Goal: Task Accomplishment & Management: Use online tool/utility

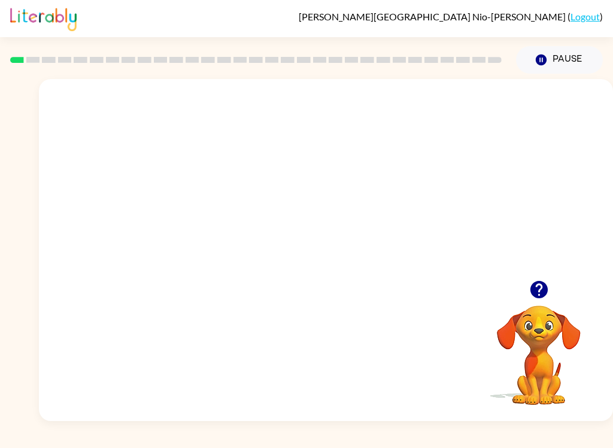
click at [296, 180] on video "Your browser must support playing .mp4 files to use Literably. Please try using…" at bounding box center [326, 179] width 574 height 201
click at [295, 189] on video "Your browser must support playing .mp4 files to use Literably. Please try using…" at bounding box center [326, 179] width 574 height 201
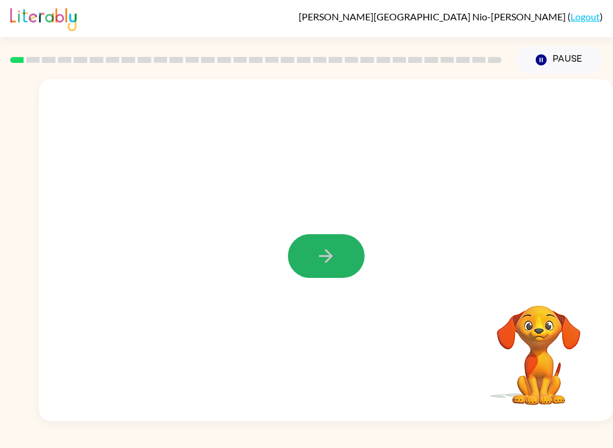
click at [330, 253] on icon "button" at bounding box center [325, 255] width 21 height 21
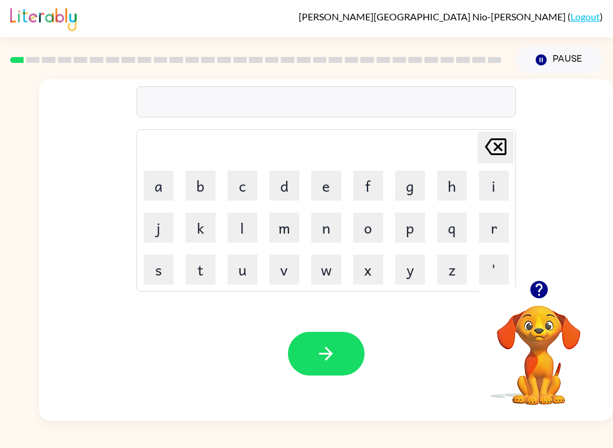
click at [6, 439] on div "[PERSON_NAME] Nio-[PERSON_NAME] ( Logout ) Pause Pause Delete Delete last chara…" at bounding box center [306, 224] width 613 height 448
click at [316, 343] on button "button" at bounding box center [326, 354] width 77 height 44
click at [283, 187] on button "d" at bounding box center [284, 186] width 30 height 30
click at [371, 225] on button "o" at bounding box center [368, 227] width 30 height 30
click at [502, 234] on button "r" at bounding box center [494, 227] width 30 height 30
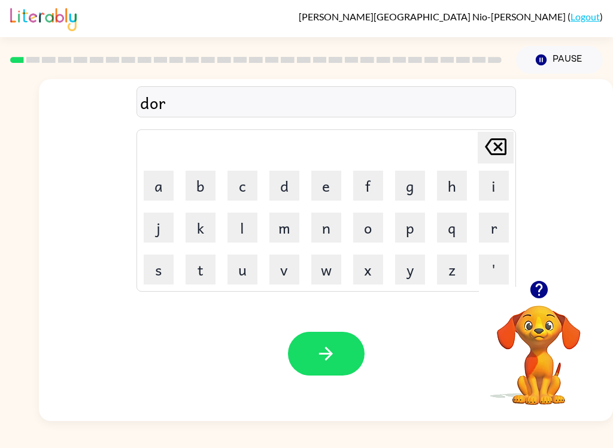
click at [326, 175] on button "e" at bounding box center [326, 186] width 30 height 30
click at [501, 223] on button "r" at bounding box center [494, 227] width 30 height 30
click at [505, 146] on icon "[PERSON_NAME] last character input" at bounding box center [495, 146] width 29 height 29
click at [493, 224] on button "r" at bounding box center [494, 227] width 30 height 30
click at [346, 336] on button "button" at bounding box center [326, 354] width 77 height 44
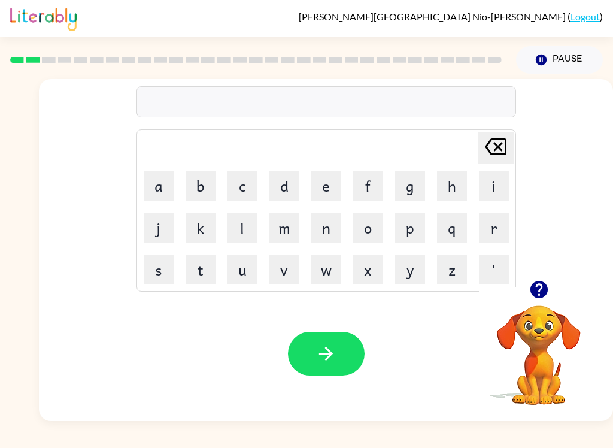
click at [238, 177] on button "c" at bounding box center [242, 186] width 30 height 30
click at [368, 229] on button "o" at bounding box center [368, 227] width 30 height 30
click at [241, 263] on button "u" at bounding box center [242, 269] width 30 height 30
click at [326, 233] on button "n" at bounding box center [326, 227] width 30 height 30
click at [192, 263] on button "t" at bounding box center [201, 269] width 30 height 30
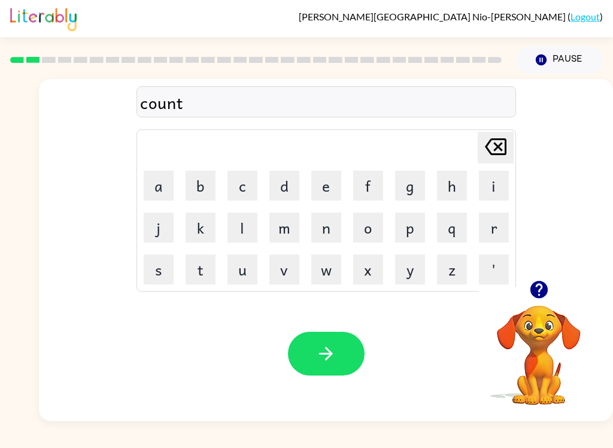
click at [343, 362] on button "button" at bounding box center [326, 354] width 77 height 44
click at [247, 218] on button "l" at bounding box center [242, 227] width 30 height 30
click at [369, 221] on button "o" at bounding box center [368, 227] width 30 height 30
click at [237, 180] on button "c" at bounding box center [242, 186] width 30 height 30
click at [154, 180] on button "a" at bounding box center [159, 186] width 30 height 30
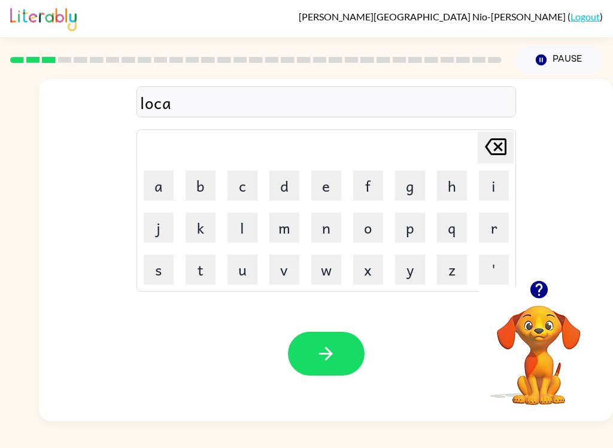
click at [499, 174] on button "i" at bounding box center [494, 186] width 30 height 30
click at [209, 263] on button "t" at bounding box center [201, 269] width 30 height 30
click at [332, 351] on icon "button" at bounding box center [325, 353] width 21 height 21
click at [197, 262] on button "t" at bounding box center [201, 269] width 30 height 30
click at [318, 273] on button "w" at bounding box center [326, 269] width 30 height 30
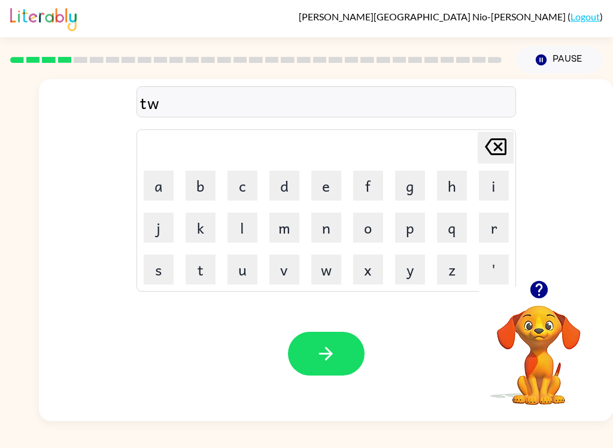
click at [487, 182] on button "i" at bounding box center [494, 186] width 30 height 30
click at [326, 221] on button "n" at bounding box center [326, 227] width 30 height 30
click at [323, 337] on button "button" at bounding box center [326, 354] width 77 height 44
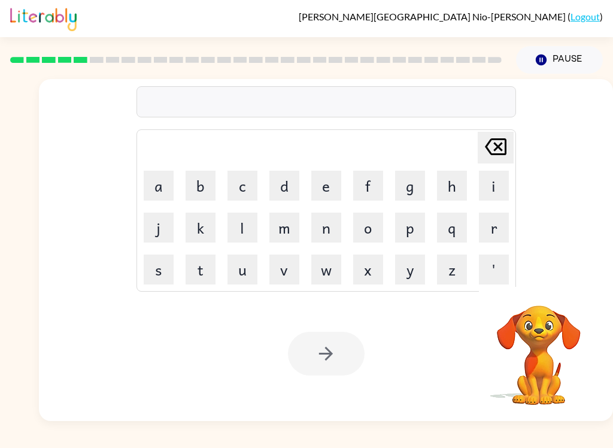
click at [327, 223] on button "n" at bounding box center [326, 227] width 30 height 30
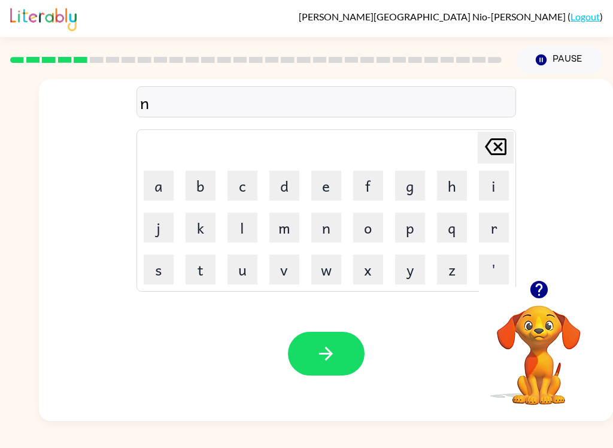
click at [321, 183] on button "e" at bounding box center [326, 186] width 30 height 30
click at [487, 219] on button "r" at bounding box center [494, 227] width 30 height 30
click at [164, 177] on button "a" at bounding box center [159, 186] width 30 height 30
click at [241, 224] on button "l" at bounding box center [242, 227] width 30 height 30
click at [489, 185] on button "i" at bounding box center [494, 186] width 30 height 30
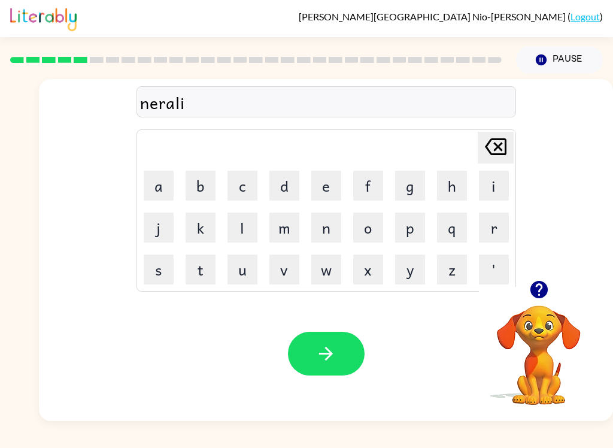
click at [486, 142] on icon at bounding box center [496, 146] width 22 height 17
click at [409, 265] on button "y" at bounding box center [410, 269] width 30 height 30
click at [308, 354] on button "button" at bounding box center [326, 354] width 77 height 44
click at [199, 186] on button "b" at bounding box center [201, 186] width 30 height 30
click at [320, 184] on button "e" at bounding box center [326, 186] width 30 height 30
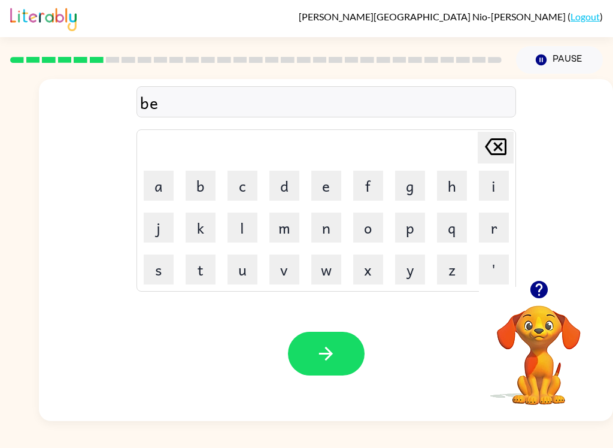
click at [417, 199] on button "g" at bounding box center [410, 186] width 30 height 30
click at [157, 193] on button "a" at bounding box center [159, 186] width 30 height 30
click at [480, 174] on button "i" at bounding box center [494, 186] width 30 height 30
click at [319, 225] on button "n" at bounding box center [326, 227] width 30 height 30
click at [285, 183] on button "d" at bounding box center [284, 186] width 30 height 30
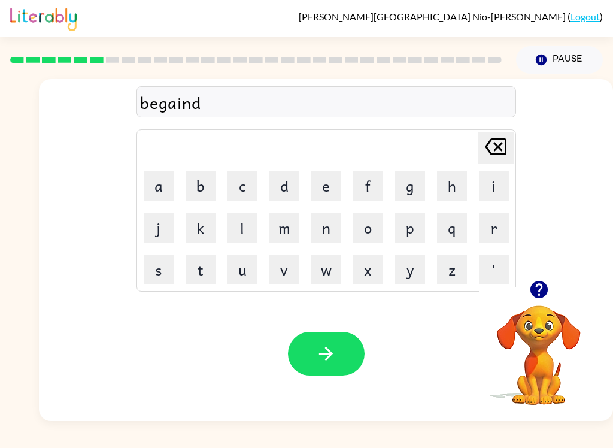
click at [320, 360] on icon "button" at bounding box center [325, 353] width 21 height 21
click at [198, 256] on button "t" at bounding box center [201, 269] width 30 height 30
click at [484, 229] on button "r" at bounding box center [494, 227] width 30 height 30
click at [501, 176] on button "i" at bounding box center [494, 186] width 30 height 30
click at [237, 184] on button "c" at bounding box center [242, 186] width 30 height 30
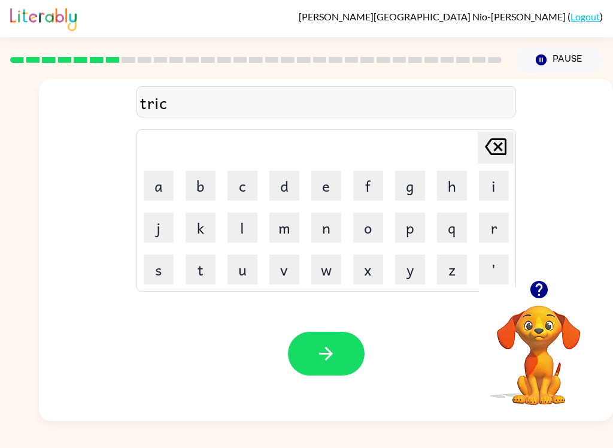
click at [358, 224] on button "o" at bounding box center [368, 227] width 30 height 30
click at [215, 227] on button "k" at bounding box center [201, 227] width 30 height 30
click at [497, 139] on icon at bounding box center [496, 146] width 22 height 17
click at [237, 227] on button "l" at bounding box center [242, 227] width 30 height 30
click at [332, 348] on icon "button" at bounding box center [325, 353] width 21 height 21
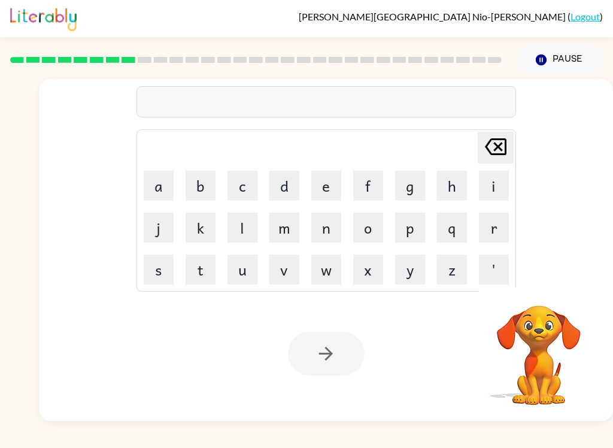
click at [284, 227] on button "m" at bounding box center [284, 227] width 30 height 30
click at [493, 196] on button "i" at bounding box center [494, 186] width 30 height 30
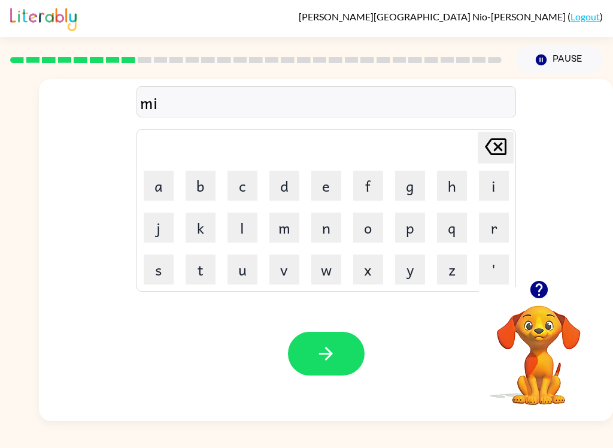
click at [491, 227] on button "r" at bounding box center [494, 227] width 30 height 30
click at [369, 230] on button "o" at bounding box center [368, 227] width 30 height 30
click at [245, 183] on button "c" at bounding box center [242, 186] width 30 height 30
click at [372, 227] on button "o" at bounding box center [368, 227] width 30 height 30
click at [241, 225] on button "l" at bounding box center [242, 227] width 30 height 30
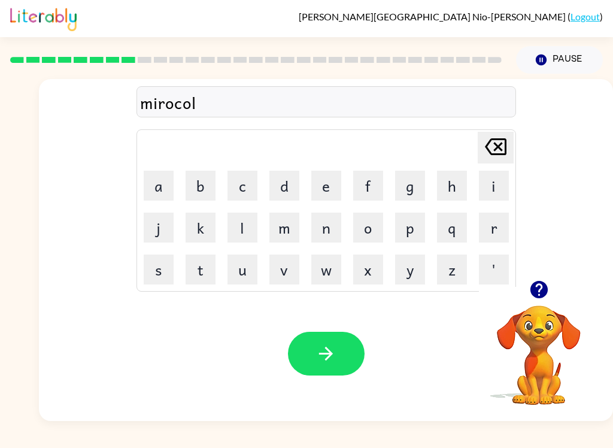
click at [344, 350] on button "button" at bounding box center [326, 354] width 77 height 44
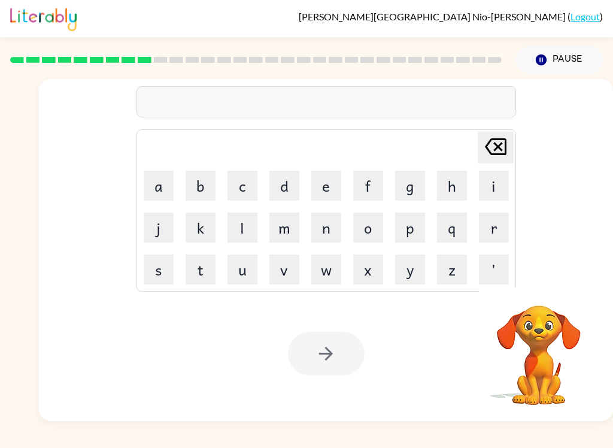
click at [330, 242] on button "n" at bounding box center [326, 227] width 30 height 30
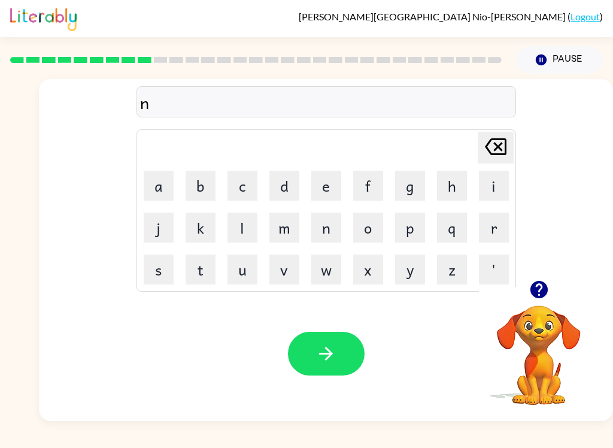
click at [274, 235] on button "m" at bounding box center [284, 227] width 30 height 30
click at [191, 189] on button "b" at bounding box center [201, 186] width 30 height 30
click at [362, 223] on button "o" at bounding box center [368, 227] width 30 height 30
click at [233, 215] on button "l" at bounding box center [242, 227] width 30 height 30
click at [335, 345] on icon "button" at bounding box center [325, 353] width 21 height 21
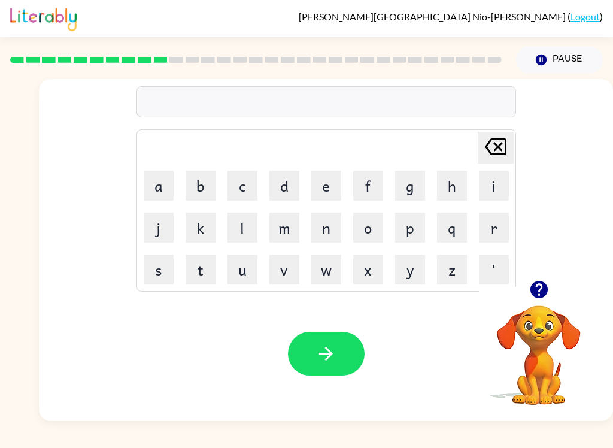
click at [368, 232] on button "o" at bounding box center [368, 227] width 30 height 30
click at [340, 223] on button "n" at bounding box center [326, 227] width 30 height 30
click at [369, 184] on button "f" at bounding box center [368, 186] width 30 height 30
click at [155, 187] on button "a" at bounding box center [159, 186] width 30 height 30
click at [237, 225] on button "l" at bounding box center [242, 227] width 30 height 30
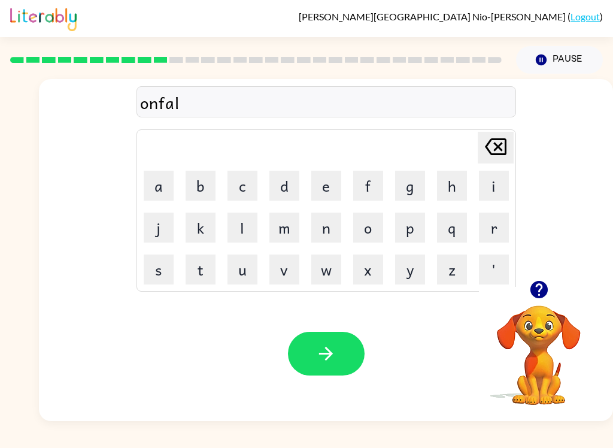
click at [236, 224] on button "l" at bounding box center [242, 227] width 30 height 30
click at [337, 353] on button "button" at bounding box center [326, 354] width 77 height 44
click at [202, 193] on button "b" at bounding box center [201, 186] width 30 height 30
click at [378, 232] on button "o" at bounding box center [368, 227] width 30 height 30
click at [190, 275] on button "t" at bounding box center [201, 269] width 30 height 30
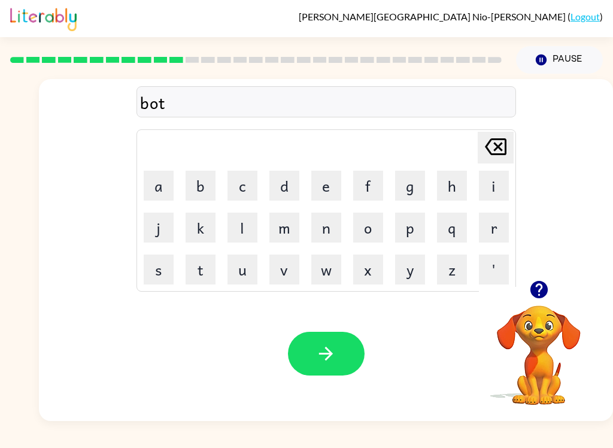
click at [314, 345] on button "button" at bounding box center [326, 354] width 77 height 44
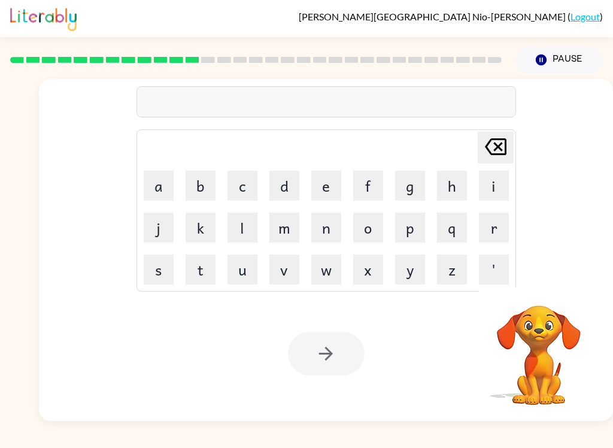
click at [341, 405] on div "Your browser must support playing .mp4 files to use Literably. Please try using…" at bounding box center [326, 353] width 574 height 135
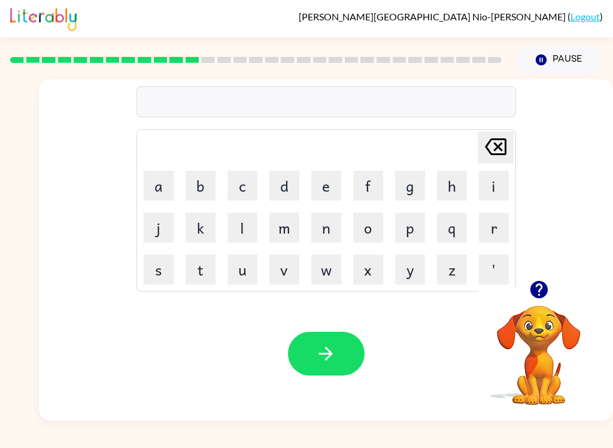
click at [198, 181] on button "b" at bounding box center [201, 186] width 30 height 30
click at [321, 186] on button "e" at bounding box center [326, 186] width 30 height 30
click at [282, 193] on button "d" at bounding box center [284, 186] width 30 height 30
click at [213, 271] on button "t" at bounding box center [201, 269] width 30 height 30
click at [497, 189] on button "i" at bounding box center [494, 186] width 30 height 30
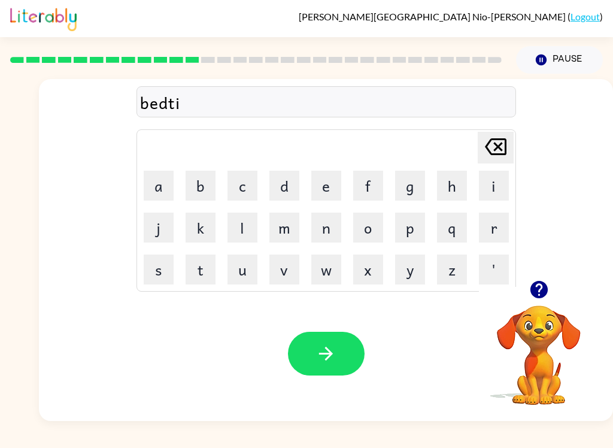
click at [282, 227] on button "m" at bounding box center [284, 227] width 30 height 30
click at [323, 187] on button "e" at bounding box center [326, 186] width 30 height 30
click at [329, 356] on icon "button" at bounding box center [326, 354] width 14 height 14
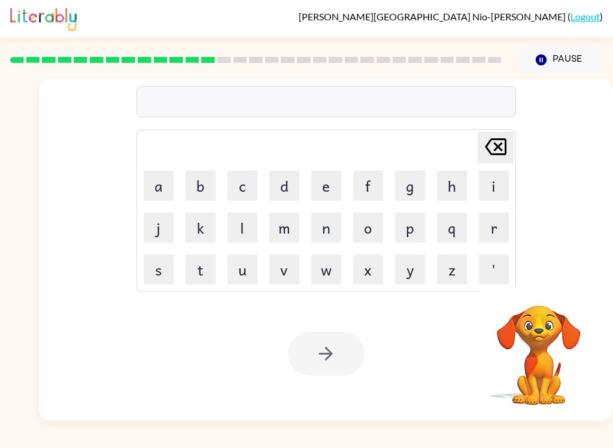
click at [373, 183] on button "f" at bounding box center [368, 186] width 30 height 30
click at [492, 181] on button "i" at bounding box center [494, 186] width 30 height 30
click at [203, 273] on button "t" at bounding box center [201, 269] width 30 height 30
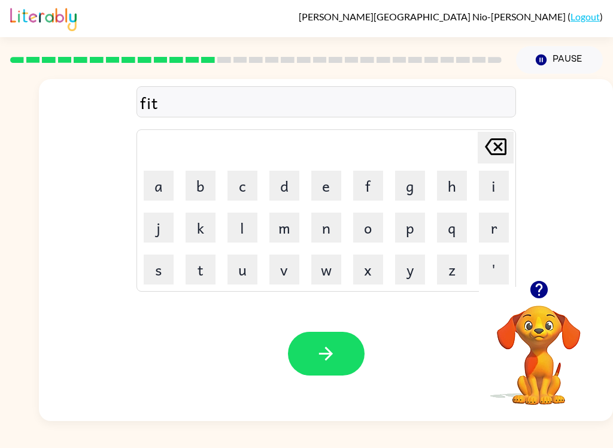
click at [321, 220] on button "n" at bounding box center [326, 227] width 30 height 30
click at [321, 181] on button "e" at bounding box center [326, 186] width 30 height 30
click at [181, 268] on td "t" at bounding box center [200, 269] width 41 height 41
click at [156, 272] on button "s" at bounding box center [159, 269] width 30 height 30
click at [155, 272] on button "s" at bounding box center [159, 269] width 30 height 30
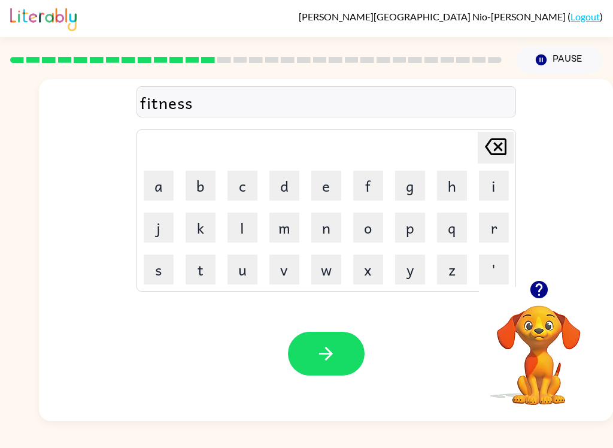
click at [321, 350] on icon "button" at bounding box center [325, 353] width 21 height 21
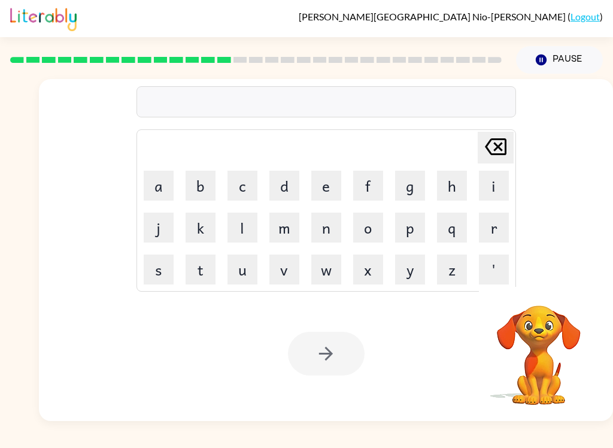
click at [285, 179] on button "d" at bounding box center [284, 186] width 30 height 30
click at [238, 230] on button "l" at bounding box center [242, 227] width 30 height 30
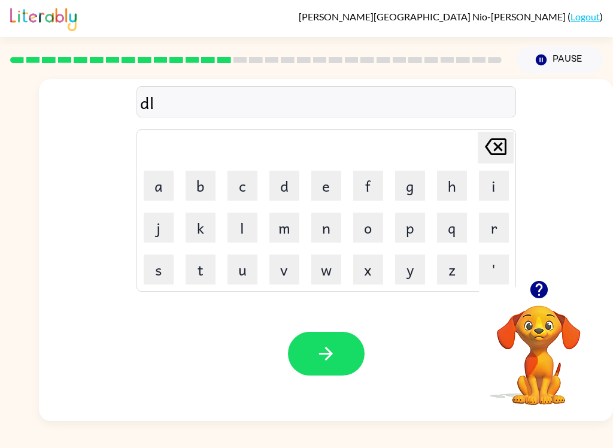
click at [323, 180] on button "e" at bounding box center [326, 186] width 30 height 30
click at [152, 186] on button "a" at bounding box center [159, 186] width 30 height 30
click at [403, 274] on button "y" at bounding box center [410, 269] width 30 height 30
click at [308, 350] on button "button" at bounding box center [326, 354] width 77 height 44
click at [199, 262] on button "t" at bounding box center [201, 269] width 30 height 30
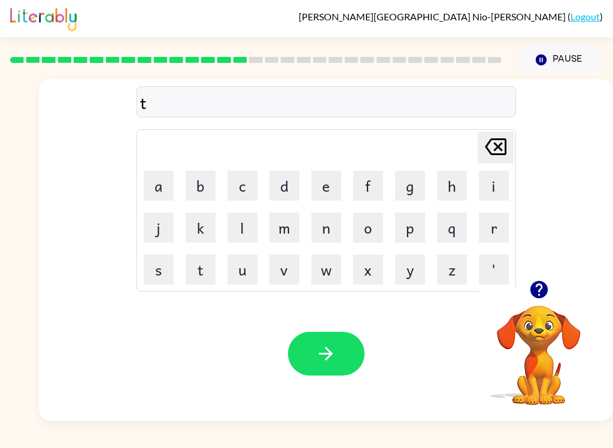
click at [233, 269] on button "u" at bounding box center [242, 269] width 30 height 30
click at [491, 226] on button "r" at bounding box center [494, 227] width 30 height 30
click at [293, 223] on button "m" at bounding box center [284, 227] width 30 height 30
click at [311, 330] on div "Your browser must support playing .mp4 files to use Literably. Please try using…" at bounding box center [326, 353] width 574 height 135
click at [316, 342] on button "button" at bounding box center [326, 354] width 77 height 44
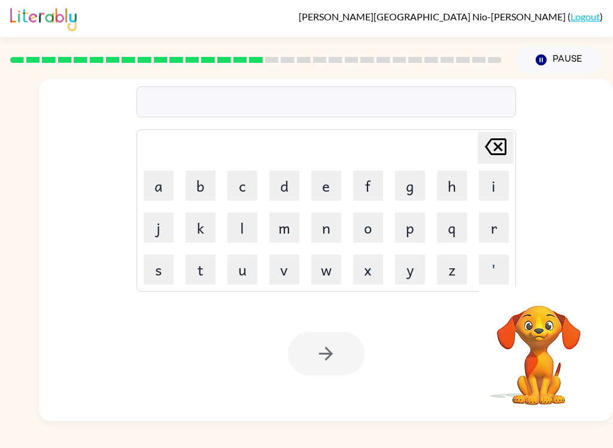
click at [151, 269] on button "s" at bounding box center [159, 269] width 30 height 30
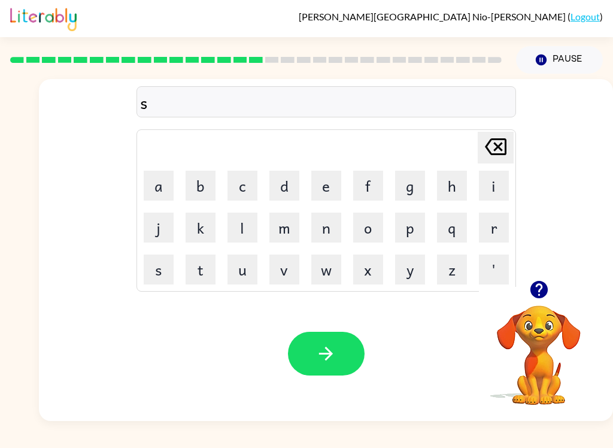
click at [323, 180] on button "e" at bounding box center [326, 186] width 30 height 30
click at [164, 182] on button "a" at bounding box center [159, 186] width 30 height 30
click at [196, 266] on button "t" at bounding box center [201, 269] width 30 height 30
click at [336, 373] on button "button" at bounding box center [326, 354] width 77 height 44
click at [200, 186] on button "b" at bounding box center [201, 186] width 30 height 30
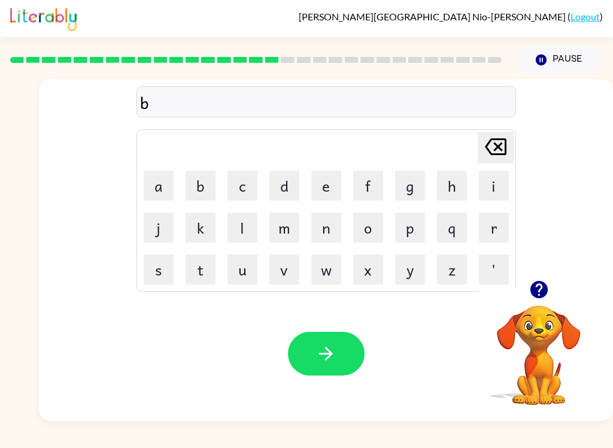
click at [490, 225] on button "r" at bounding box center [494, 227] width 30 height 30
click at [482, 171] on button "i" at bounding box center [494, 186] width 30 height 30
click at [296, 226] on button "m" at bounding box center [284, 227] width 30 height 30
click at [484, 189] on button "i" at bounding box center [494, 186] width 30 height 30
click at [321, 223] on button "n" at bounding box center [326, 227] width 30 height 30
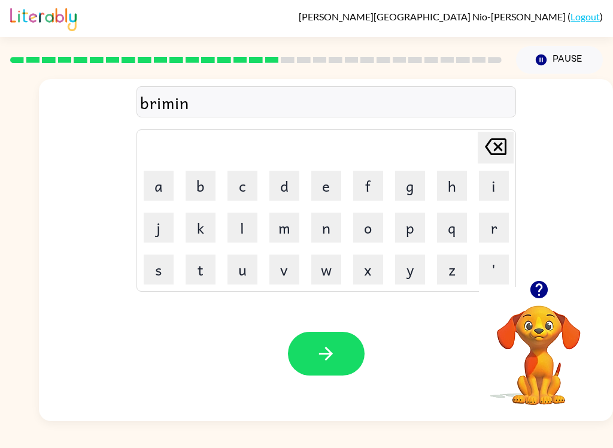
click at [406, 190] on button "g" at bounding box center [410, 186] width 30 height 30
click at [306, 350] on button "button" at bounding box center [326, 354] width 77 height 44
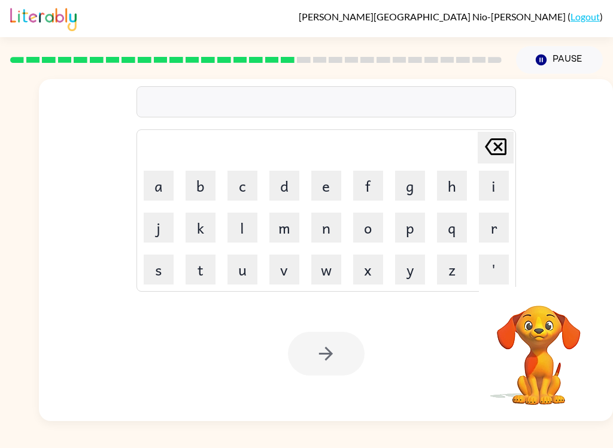
click at [411, 226] on button "p" at bounding box center [410, 227] width 30 height 30
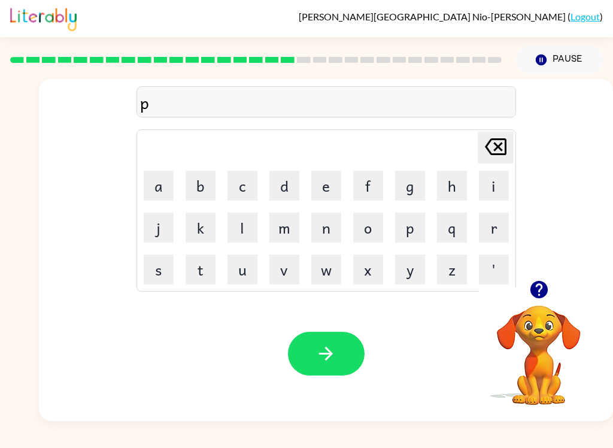
click at [245, 233] on button "l" at bounding box center [242, 227] width 30 height 30
click at [151, 186] on button "a" at bounding box center [159, 186] width 30 height 30
click at [159, 271] on button "s" at bounding box center [159, 269] width 30 height 30
click at [188, 265] on button "t" at bounding box center [201, 269] width 30 height 30
click at [481, 171] on button "i" at bounding box center [494, 186] width 30 height 30
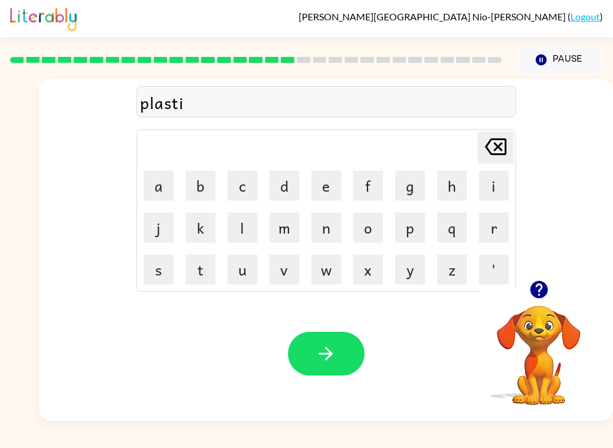
click at [244, 177] on button "c" at bounding box center [242, 186] width 30 height 30
click at [302, 352] on button "button" at bounding box center [326, 354] width 77 height 44
click at [279, 187] on button "d" at bounding box center [284, 186] width 30 height 30
click at [485, 189] on button "i" at bounding box center [494, 186] width 30 height 30
click at [408, 232] on button "p" at bounding box center [410, 227] width 30 height 30
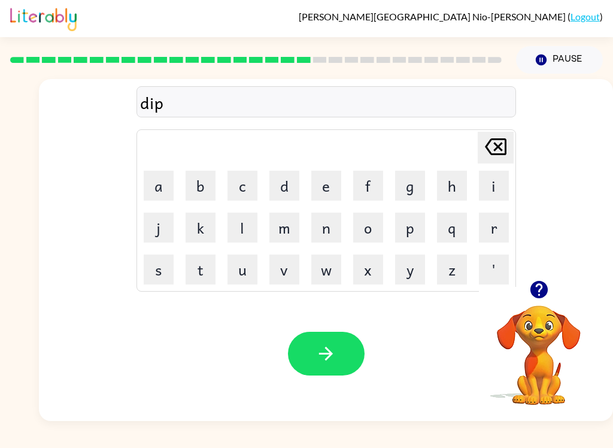
click at [241, 220] on button "l" at bounding box center [242, 227] width 30 height 30
click at [160, 179] on button "a" at bounding box center [159, 186] width 30 height 30
click at [419, 266] on button "y" at bounding box center [410, 269] width 30 height 30
click at [600, 424] on div "[PERSON_NAME] Nio-[PERSON_NAME] ( Logout ) Pause Pause diplay Delete Delete las…" at bounding box center [306, 224] width 613 height 448
click at [314, 340] on button "button" at bounding box center [326, 354] width 77 height 44
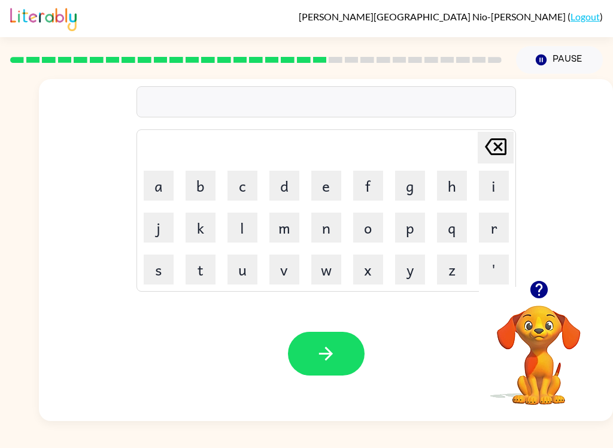
click at [286, 178] on button "d" at bounding box center [284, 186] width 30 height 30
click at [365, 226] on button "o" at bounding box center [368, 227] width 30 height 30
click at [187, 276] on button "t" at bounding box center [201, 269] width 30 height 30
click at [324, 187] on button "e" at bounding box center [326, 186] width 30 height 30
click at [279, 187] on button "d" at bounding box center [284, 186] width 30 height 30
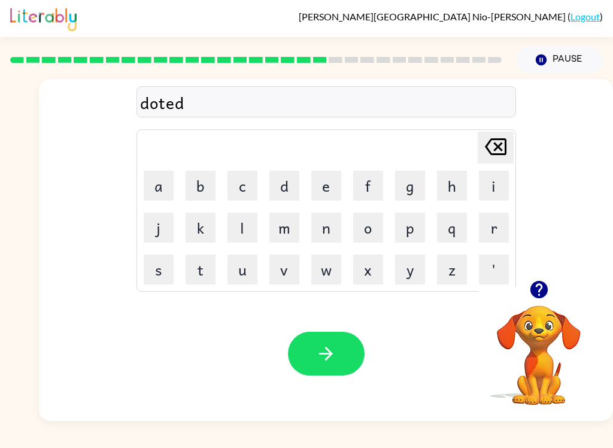
click at [327, 350] on icon "button" at bounding box center [326, 354] width 14 height 14
click at [156, 274] on button "s" at bounding box center [159, 269] width 30 height 30
click at [334, 183] on button "e" at bounding box center [326, 186] width 30 height 30
click at [319, 235] on button "n" at bounding box center [326, 227] width 30 height 30
click at [195, 271] on button "t" at bounding box center [201, 269] width 30 height 30
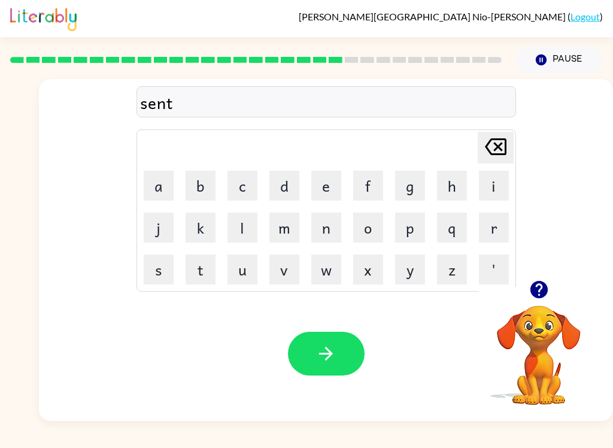
click at [332, 184] on button "e" at bounding box center [326, 186] width 30 height 30
click at [415, 235] on button "p" at bounding box center [410, 227] width 30 height 30
click at [497, 186] on button "i" at bounding box center [494, 186] width 30 height 30
click at [199, 271] on button "t" at bounding box center [201, 269] width 30 height 30
click at [350, 353] on button "button" at bounding box center [326, 354] width 77 height 44
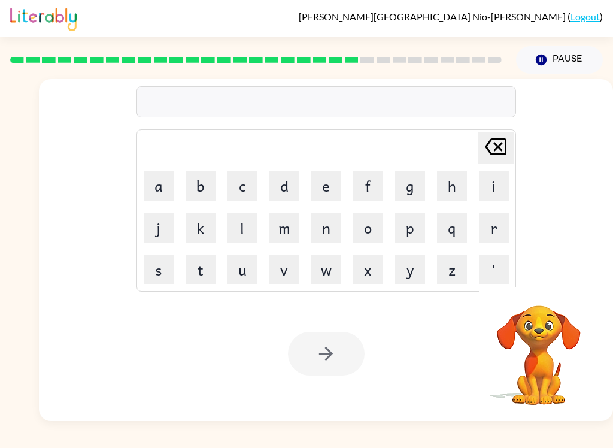
click at [490, 232] on button "r" at bounding box center [494, 227] width 30 height 30
click at [156, 182] on button "a" at bounding box center [159, 186] width 30 height 30
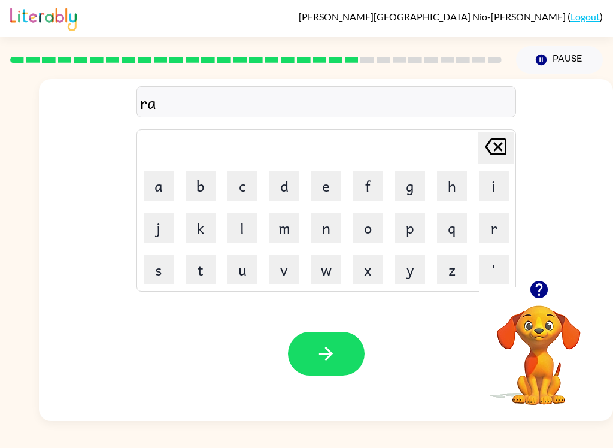
click at [493, 144] on icon "[PERSON_NAME] last character input" at bounding box center [495, 146] width 29 height 29
click at [488, 190] on button "i" at bounding box center [494, 186] width 30 height 30
click at [153, 184] on button "a" at bounding box center [159, 186] width 30 height 30
click at [327, 233] on button "n" at bounding box center [326, 227] width 30 height 30
click at [238, 187] on button "c" at bounding box center [242, 186] width 30 height 30
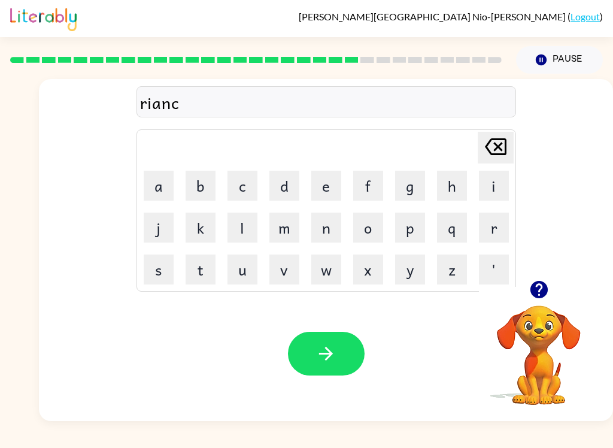
click at [369, 221] on button "o" at bounding box center [368, 227] width 30 height 30
click at [244, 274] on button "u" at bounding box center [242, 269] width 30 height 30
click at [186, 270] on button "t" at bounding box center [201, 269] width 30 height 30
click at [321, 359] on icon "button" at bounding box center [325, 353] width 21 height 21
click at [321, 370] on button "button" at bounding box center [326, 354] width 77 height 44
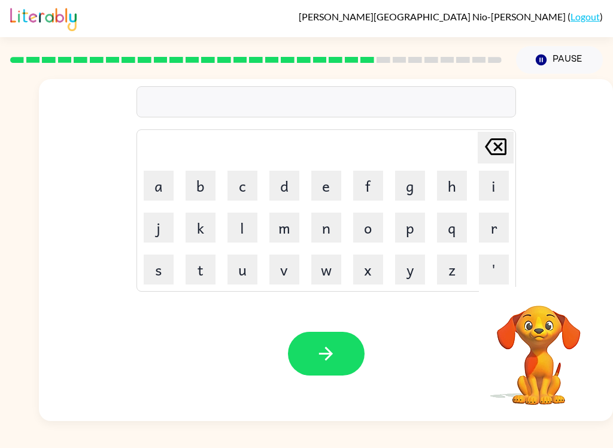
click at [279, 235] on button "m" at bounding box center [284, 227] width 30 height 30
click at [155, 183] on button "a" at bounding box center [159, 186] width 30 height 30
click at [497, 221] on button "r" at bounding box center [494, 227] width 30 height 30
click at [245, 176] on button "c" at bounding box center [242, 186] width 30 height 30
click at [317, 194] on button "e" at bounding box center [326, 186] width 30 height 30
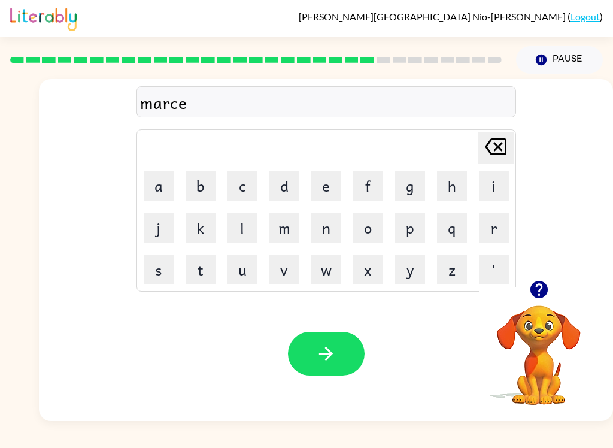
click at [502, 226] on button "r" at bounding box center [494, 227] width 30 height 30
click at [332, 333] on button "button" at bounding box center [326, 354] width 77 height 44
click at [481, 141] on icon "[PERSON_NAME] last character input" at bounding box center [495, 146] width 29 height 29
click at [353, 348] on button "button" at bounding box center [326, 354] width 77 height 44
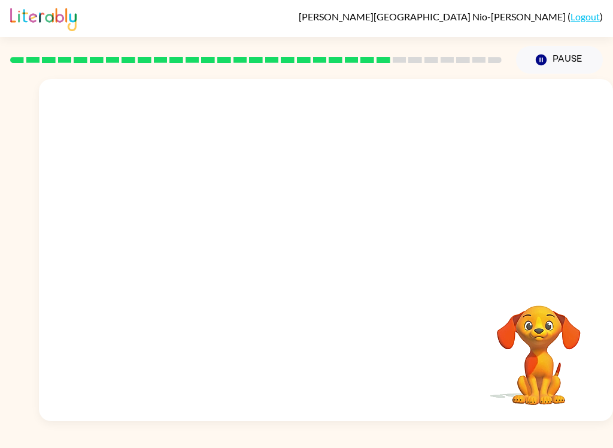
click at [546, 89] on div "Your browser must support playing .mp4 files to use Literably. Please try using…" at bounding box center [326, 250] width 574 height 342
click at [532, 338] on video "Your browser must support playing .mp4 files to use Literably. Please try using…" at bounding box center [539, 347] width 120 height 120
click at [531, 338] on video "Your browser must support playing .mp4 files to use Literably. Please try using…" at bounding box center [539, 347] width 120 height 120
click at [540, 64] on icon "button" at bounding box center [541, 59] width 11 height 11
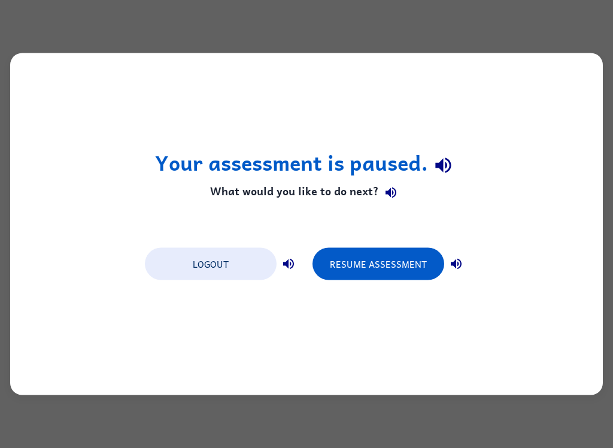
click at [406, 277] on button "Resume Assessment" at bounding box center [378, 264] width 132 height 32
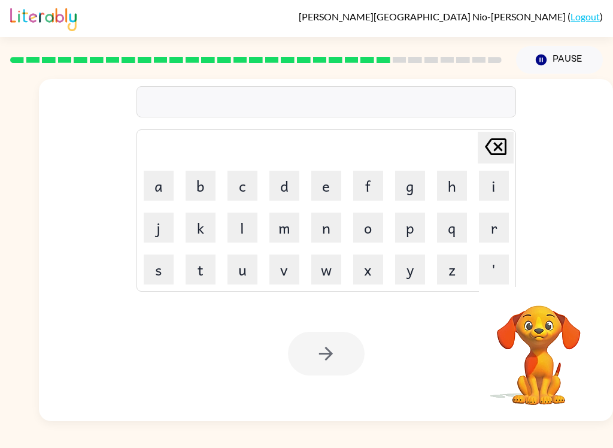
click at [443, 229] on button "q" at bounding box center [452, 227] width 30 height 30
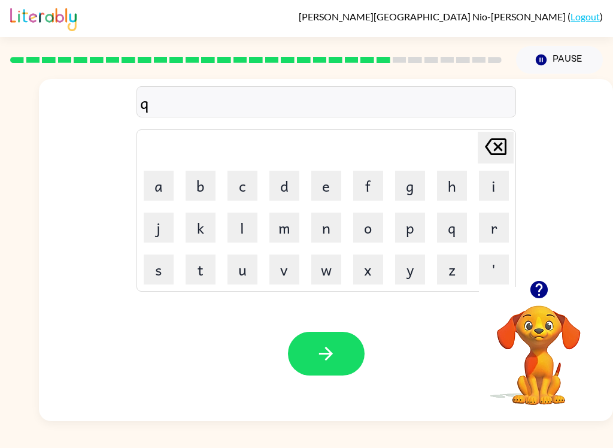
click at [494, 138] on icon "[PERSON_NAME] last character input" at bounding box center [495, 146] width 29 height 29
click at [153, 167] on td "a" at bounding box center [158, 185] width 41 height 41
click at [157, 188] on button "a" at bounding box center [159, 186] width 30 height 30
click at [194, 195] on button "b" at bounding box center [201, 186] width 30 height 30
click at [148, 187] on button "a" at bounding box center [159, 186] width 30 height 30
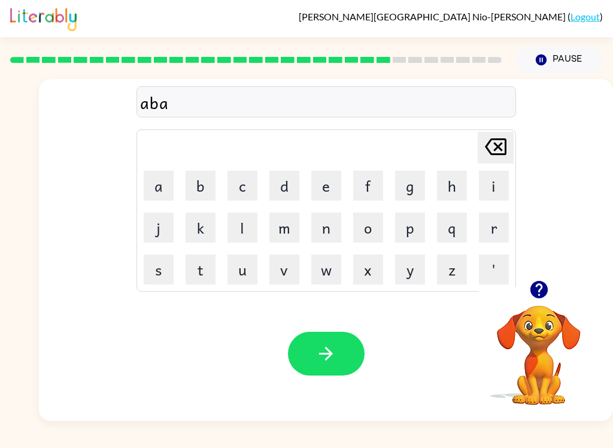
click at [324, 223] on button "n" at bounding box center [326, 227] width 30 height 30
click at [231, 186] on button "c" at bounding box center [242, 186] width 30 height 30
click at [492, 187] on button "i" at bounding box center [494, 186] width 30 height 30
click at [331, 230] on button "n" at bounding box center [326, 227] width 30 height 30
click at [408, 177] on button "g" at bounding box center [410, 186] width 30 height 30
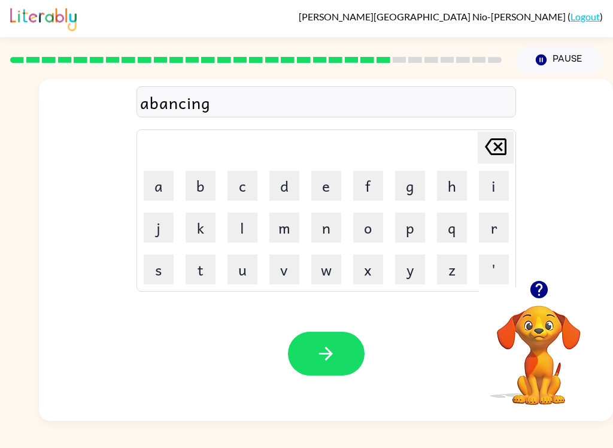
click at [336, 332] on button "button" at bounding box center [326, 354] width 77 height 44
click at [409, 189] on button "g" at bounding box center [410, 186] width 30 height 30
click at [358, 227] on button "o" at bounding box center [368, 227] width 30 height 30
click at [281, 187] on button "d" at bounding box center [284, 186] width 30 height 30
click at [497, 148] on icon "[PERSON_NAME] last character input" at bounding box center [495, 146] width 29 height 29
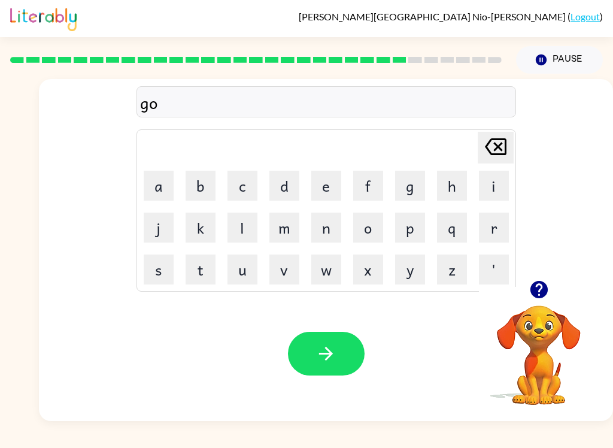
click at [202, 186] on button "b" at bounding box center [201, 186] width 30 height 30
click at [245, 232] on button "l" at bounding box center [242, 227] width 30 height 30
click at [498, 187] on button "i" at bounding box center [494, 186] width 30 height 30
click at [319, 235] on button "n" at bounding box center [326, 227] width 30 height 30
click at [403, 186] on button "g" at bounding box center [410, 186] width 30 height 30
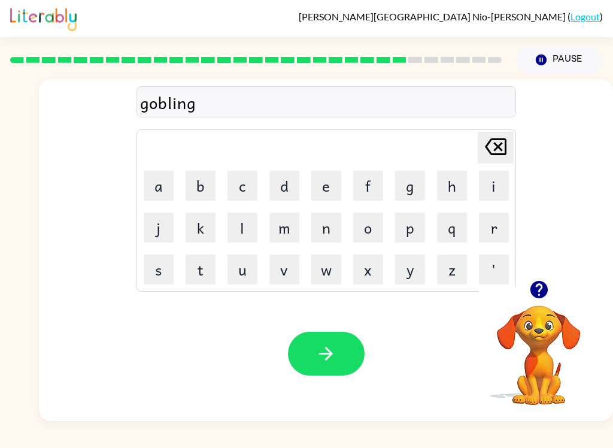
click at [336, 350] on button "button" at bounding box center [326, 354] width 77 height 44
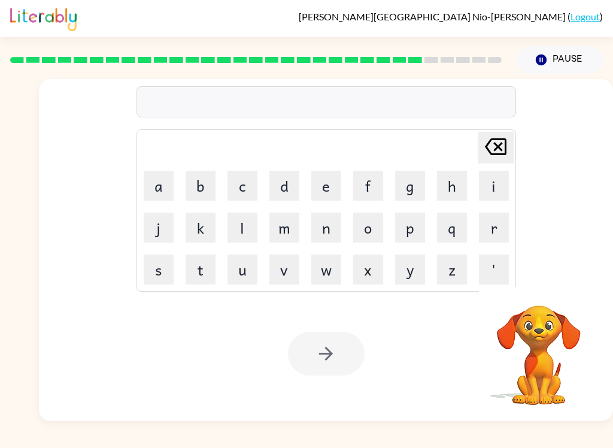
click at [227, 194] on button "c" at bounding box center [242, 186] width 30 height 30
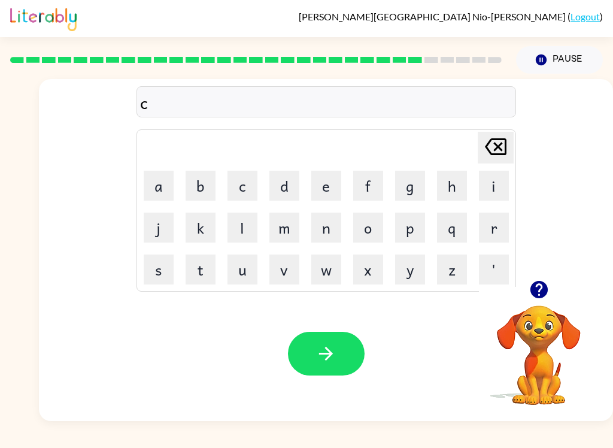
click at [375, 226] on button "o" at bounding box center [368, 227] width 30 height 30
click at [202, 188] on button "b" at bounding box center [201, 186] width 30 height 30
click at [324, 188] on button "e" at bounding box center [326, 186] width 30 height 30
click at [491, 231] on button "r" at bounding box center [494, 227] width 30 height 30
click at [612, 429] on div "[PERSON_NAME] Nio-[PERSON_NAME] ( Logout ) Pause Pause cober Delete Delete last…" at bounding box center [306, 224] width 613 height 448
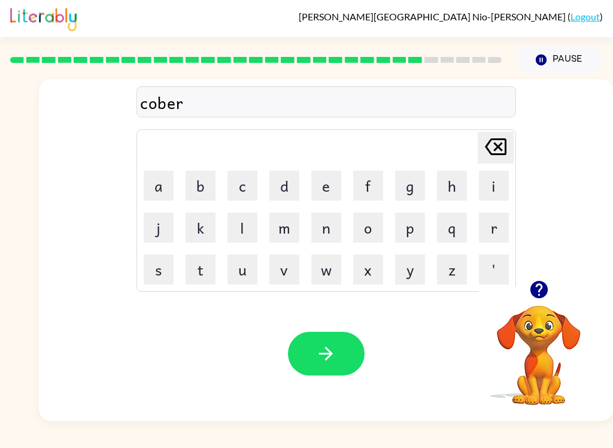
click at [288, 227] on button "m" at bounding box center [284, 227] width 30 height 30
click at [156, 177] on button "a" at bounding box center [159, 186] width 30 height 30
click at [319, 235] on button "n" at bounding box center [326, 227] width 30 height 30
click at [212, 271] on button "t" at bounding box center [201, 269] width 30 height 30
click at [322, 355] on icon "button" at bounding box center [325, 353] width 21 height 21
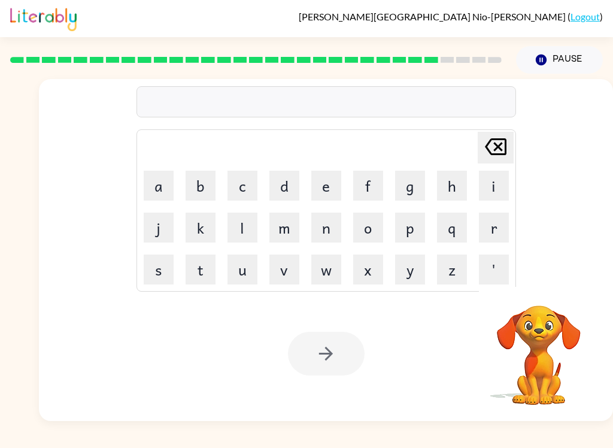
click at [151, 258] on button "s" at bounding box center [159, 269] width 30 height 30
click at [205, 272] on button "t" at bounding box center [201, 269] width 30 height 30
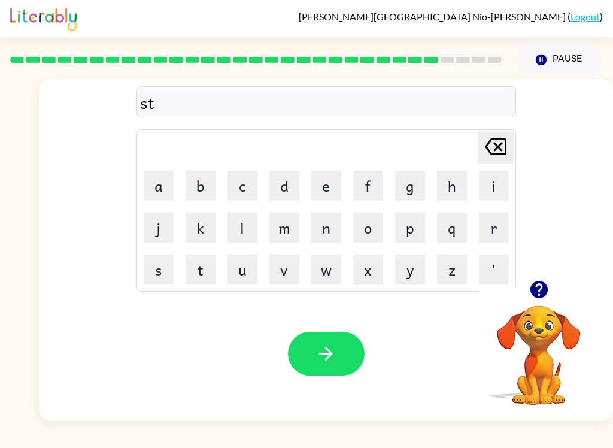
click at [504, 231] on button "r" at bounding box center [494, 227] width 30 height 30
click at [157, 183] on button "a" at bounding box center [159, 186] width 30 height 30
click at [317, 219] on button "n" at bounding box center [326, 227] width 30 height 30
click at [305, 368] on button "button" at bounding box center [326, 354] width 77 height 44
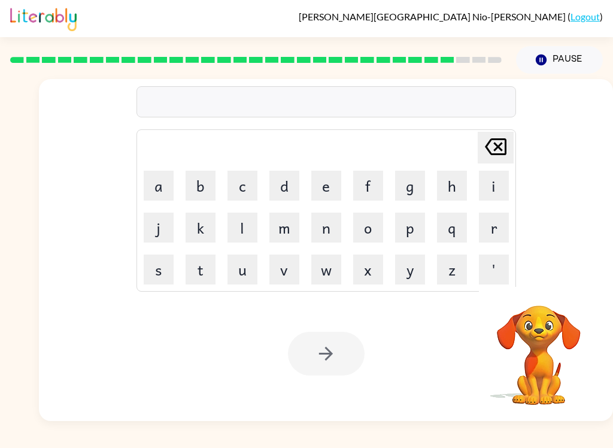
click at [155, 267] on button "s" at bounding box center [159, 269] width 30 height 30
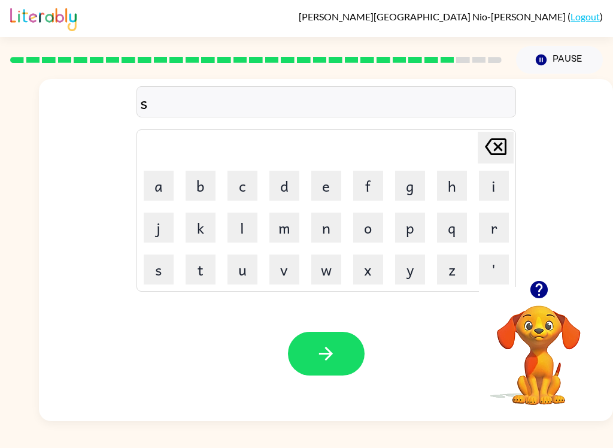
click at [453, 181] on button "h" at bounding box center [452, 186] width 30 height 30
click at [148, 181] on button "a" at bounding box center [159, 186] width 30 height 30
click at [402, 225] on button "p" at bounding box center [410, 227] width 30 height 30
click at [320, 177] on button "e" at bounding box center [326, 186] width 30 height 30
click at [302, 327] on div "Your browser must support playing .mp4 files to use Literably. Please try using…" at bounding box center [326, 353] width 574 height 135
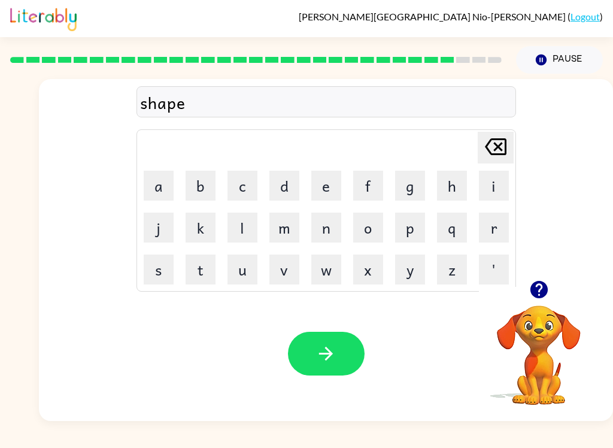
click at [307, 332] on button "button" at bounding box center [326, 354] width 77 height 44
click at [326, 175] on button "e" at bounding box center [326, 186] width 30 height 30
click at [369, 262] on button "x" at bounding box center [368, 269] width 30 height 30
click at [324, 190] on button "e" at bounding box center [326, 186] width 30 height 30
click at [236, 227] on button "l" at bounding box center [242, 227] width 30 height 30
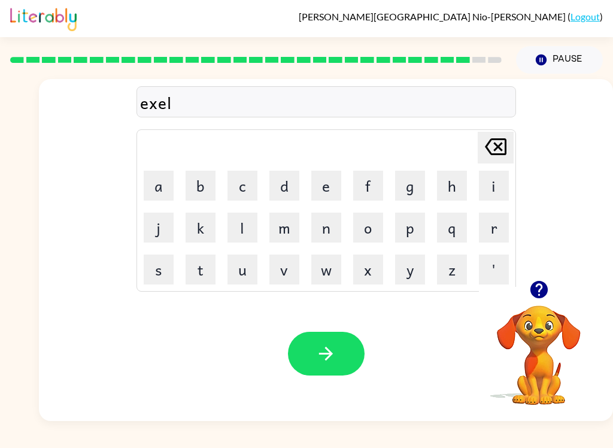
click at [324, 178] on button "e" at bounding box center [326, 186] width 30 height 30
click at [452, 168] on td "h" at bounding box center [452, 185] width 41 height 41
click at [327, 221] on button "n" at bounding box center [326, 227] width 30 height 30
click at [201, 276] on button "t" at bounding box center [201, 269] width 30 height 30
click at [304, 342] on button "button" at bounding box center [326, 354] width 77 height 44
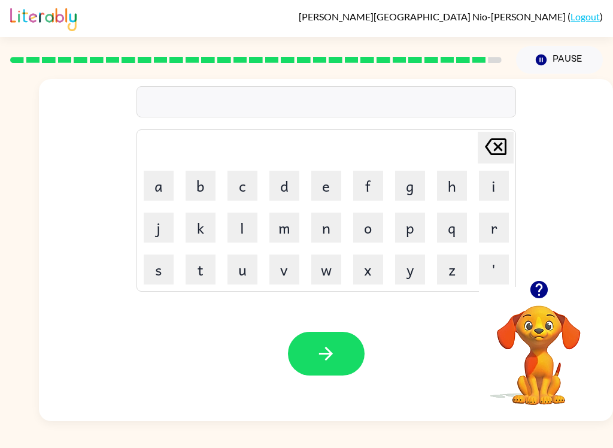
click at [150, 230] on button "j" at bounding box center [159, 227] width 30 height 30
click at [359, 227] on button "o" at bounding box center [368, 227] width 30 height 30
click at [195, 193] on button "b" at bounding box center [201, 186] width 30 height 30
click at [481, 235] on button "r" at bounding box center [494, 227] width 30 height 30
click at [332, 184] on button "e" at bounding box center [326, 186] width 30 height 30
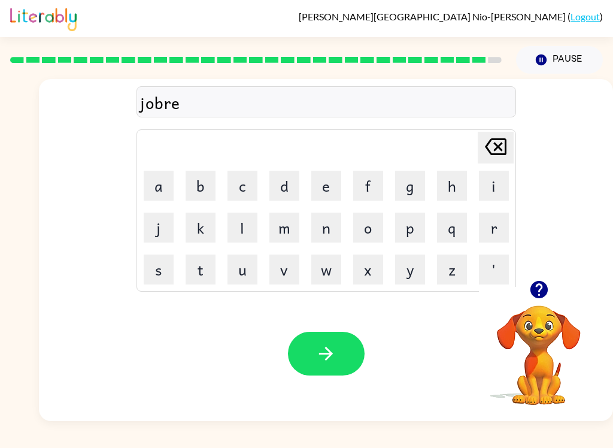
click at [164, 185] on button "a" at bounding box center [159, 186] width 30 height 30
click at [246, 182] on button "c" at bounding box center [242, 186] width 30 height 30
click at [340, 239] on button "n" at bounding box center [326, 227] width 30 height 30
click at [326, 178] on button "e" at bounding box center [326, 186] width 30 height 30
click at [504, 224] on button "r" at bounding box center [494, 227] width 30 height 30
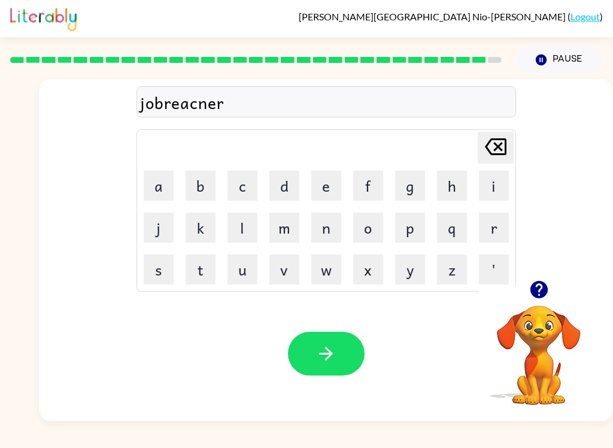
click at [335, 356] on icon "button" at bounding box center [325, 353] width 21 height 21
